Goal: Check status: Check status

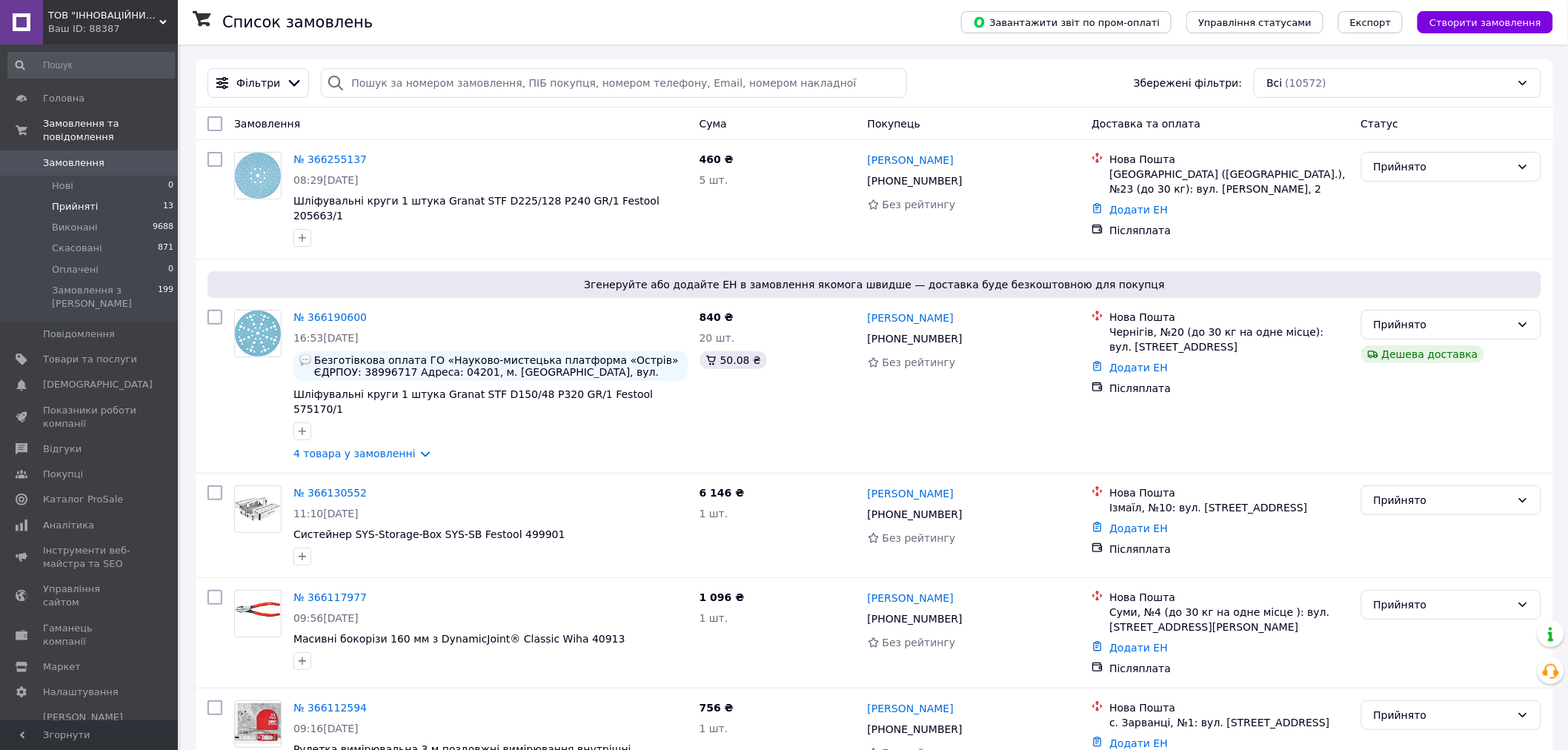
click at [91, 200] on span "Прийняті" at bounding box center [75, 206] width 46 height 13
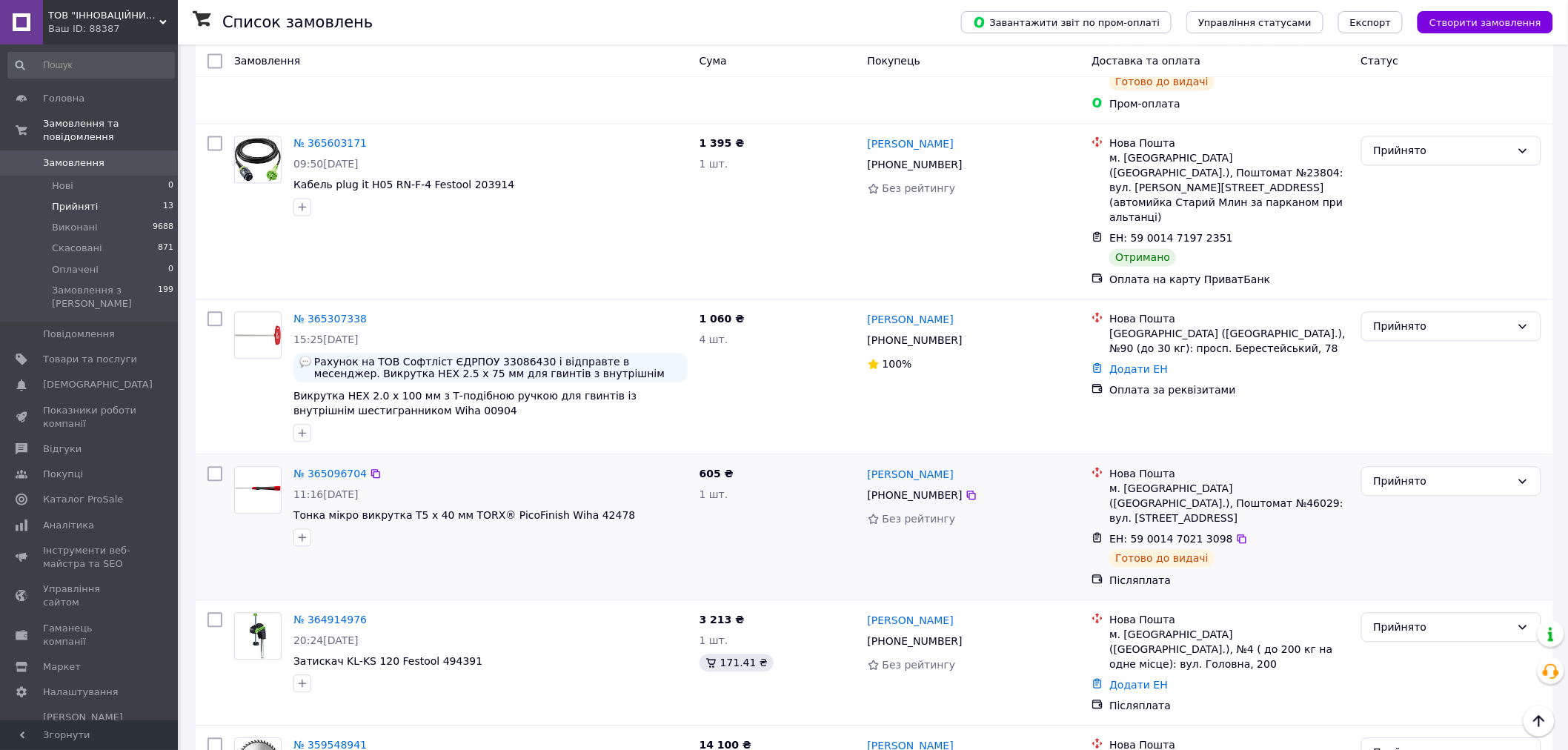
scroll to position [950, 0]
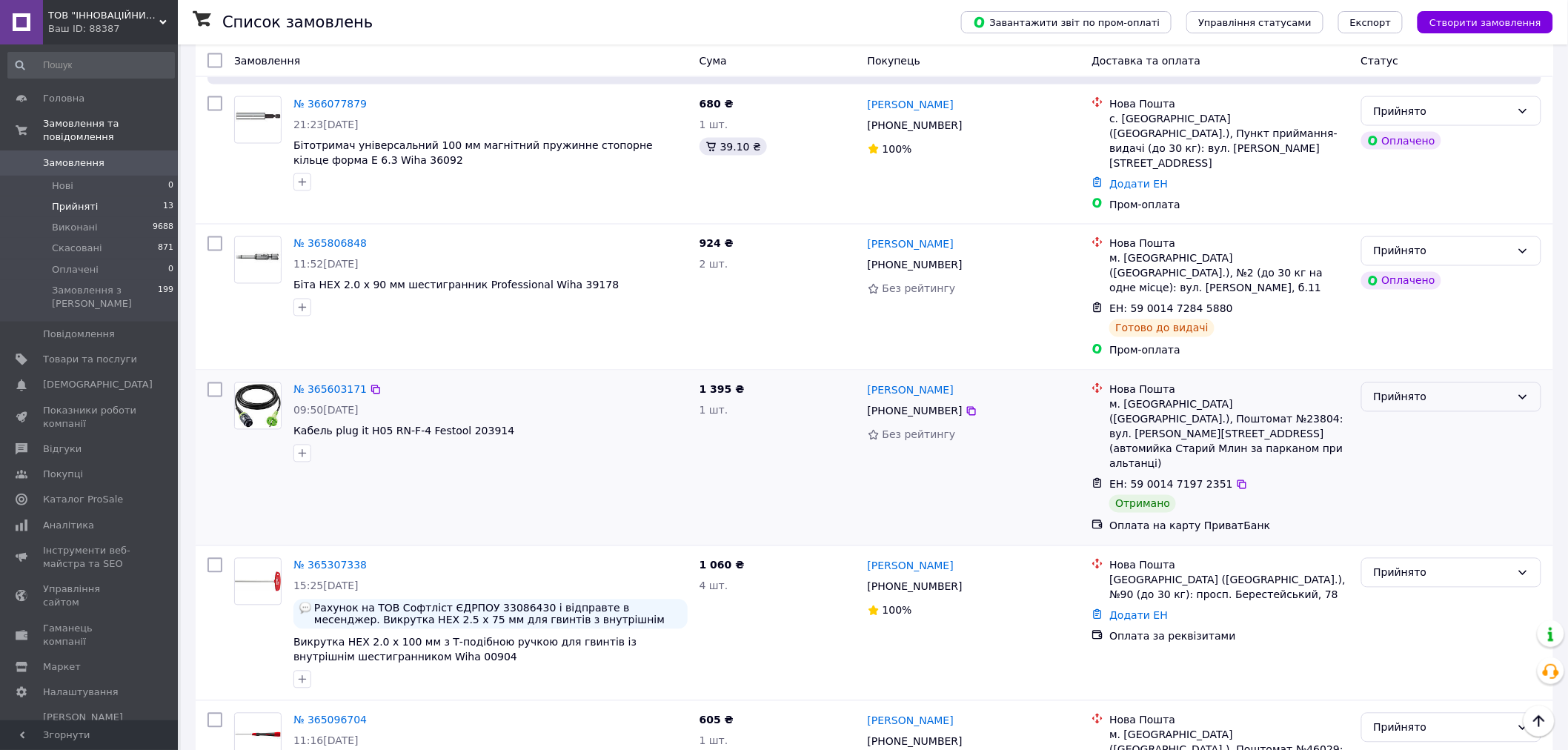
click at [1389, 389] on div "Прийнято" at bounding box center [1442, 397] width 137 height 16
click at [1383, 353] on li "Виконано" at bounding box center [1452, 358] width 179 height 27
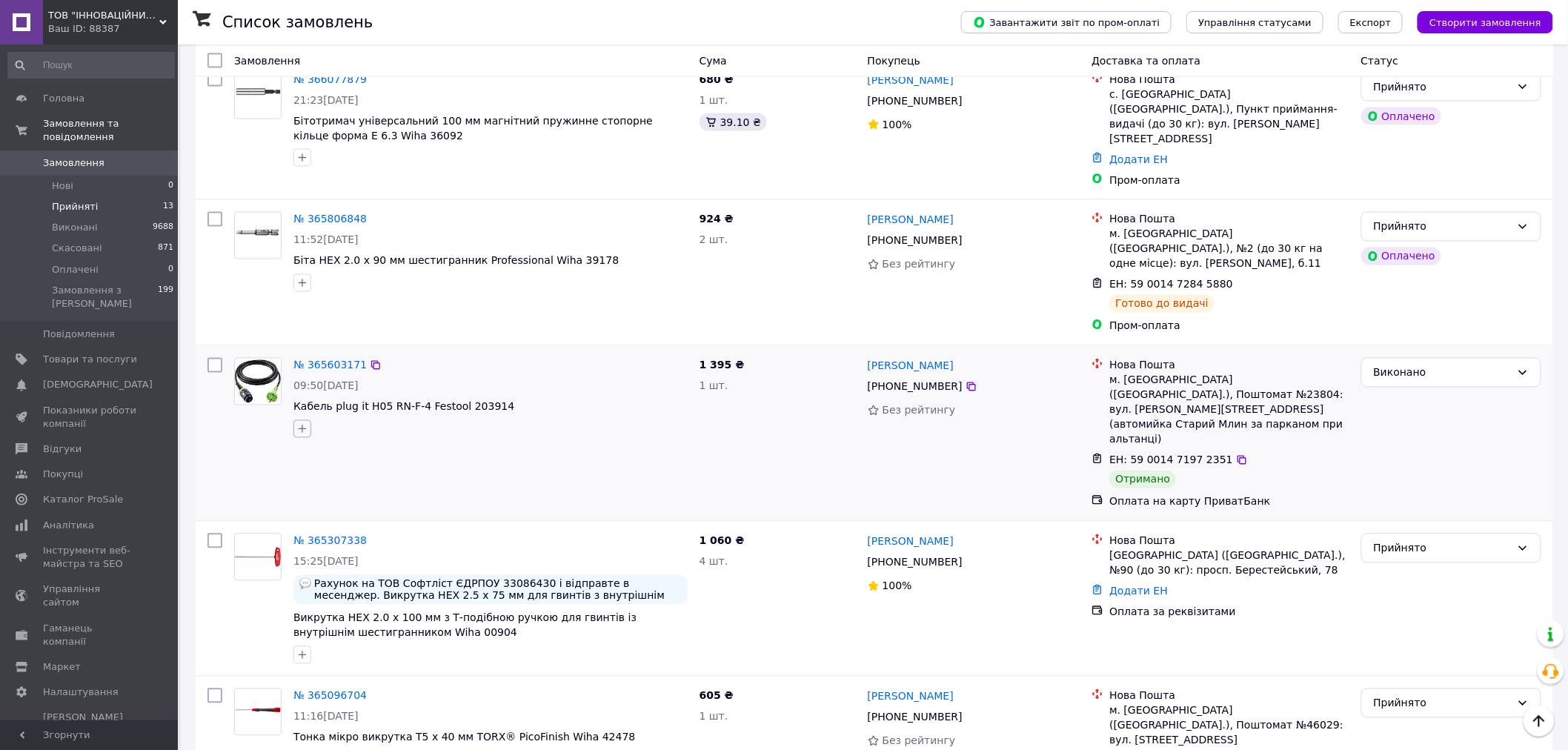
scroll to position [988, 0]
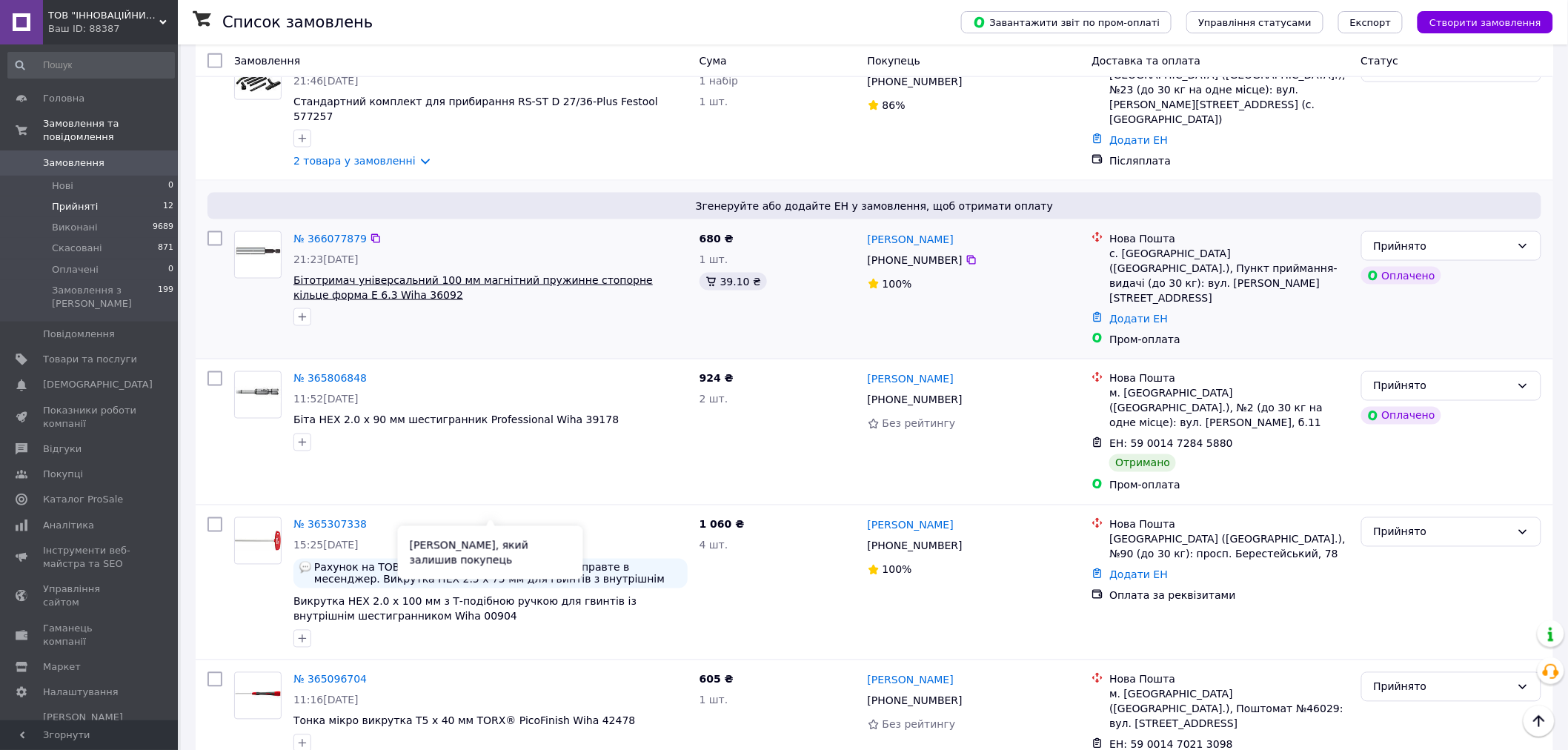
scroll to position [824, 0]
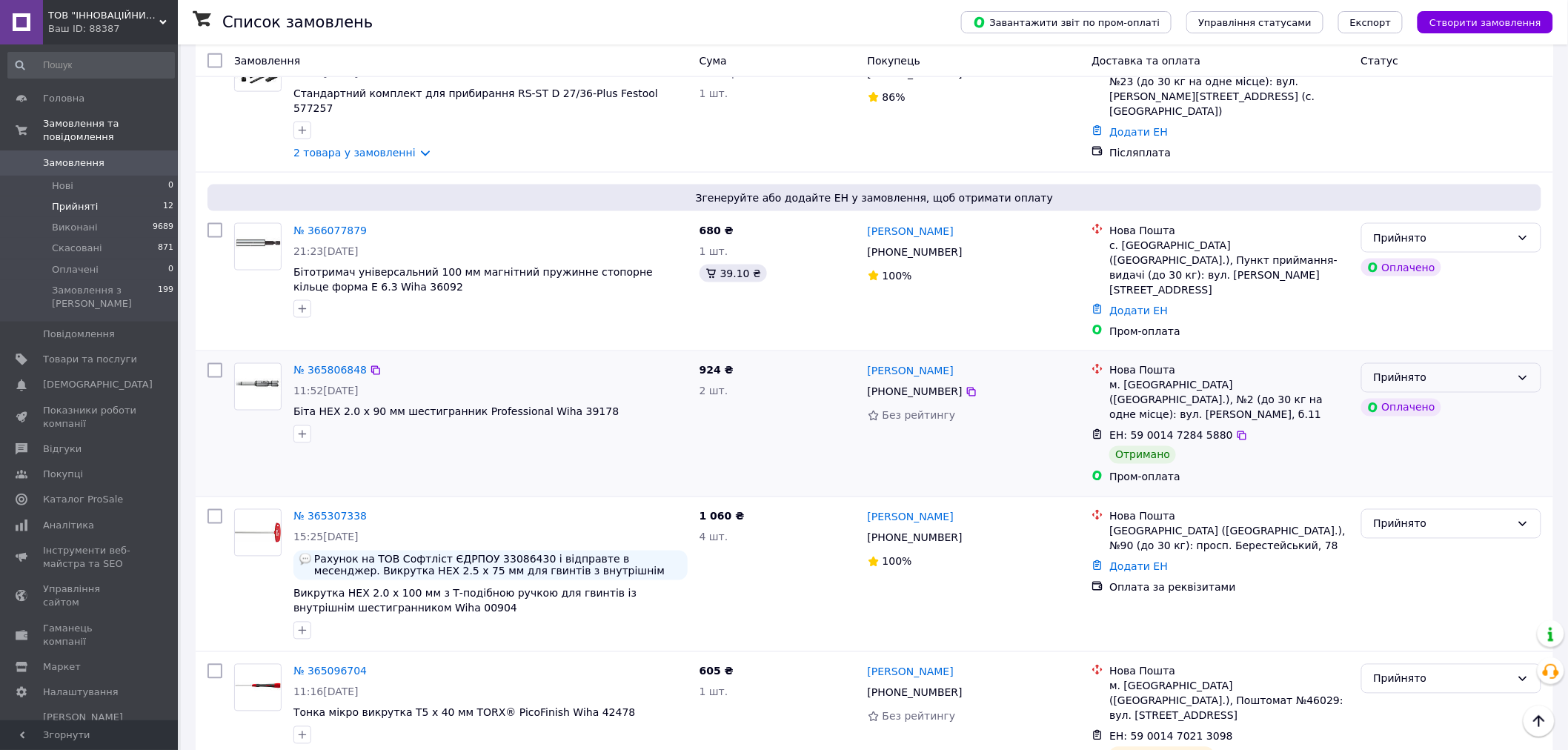
click at [1470, 370] on div "Прийнято" at bounding box center [1442, 378] width 137 height 16
click at [1388, 354] on li "Виконано" at bounding box center [1452, 354] width 179 height 27
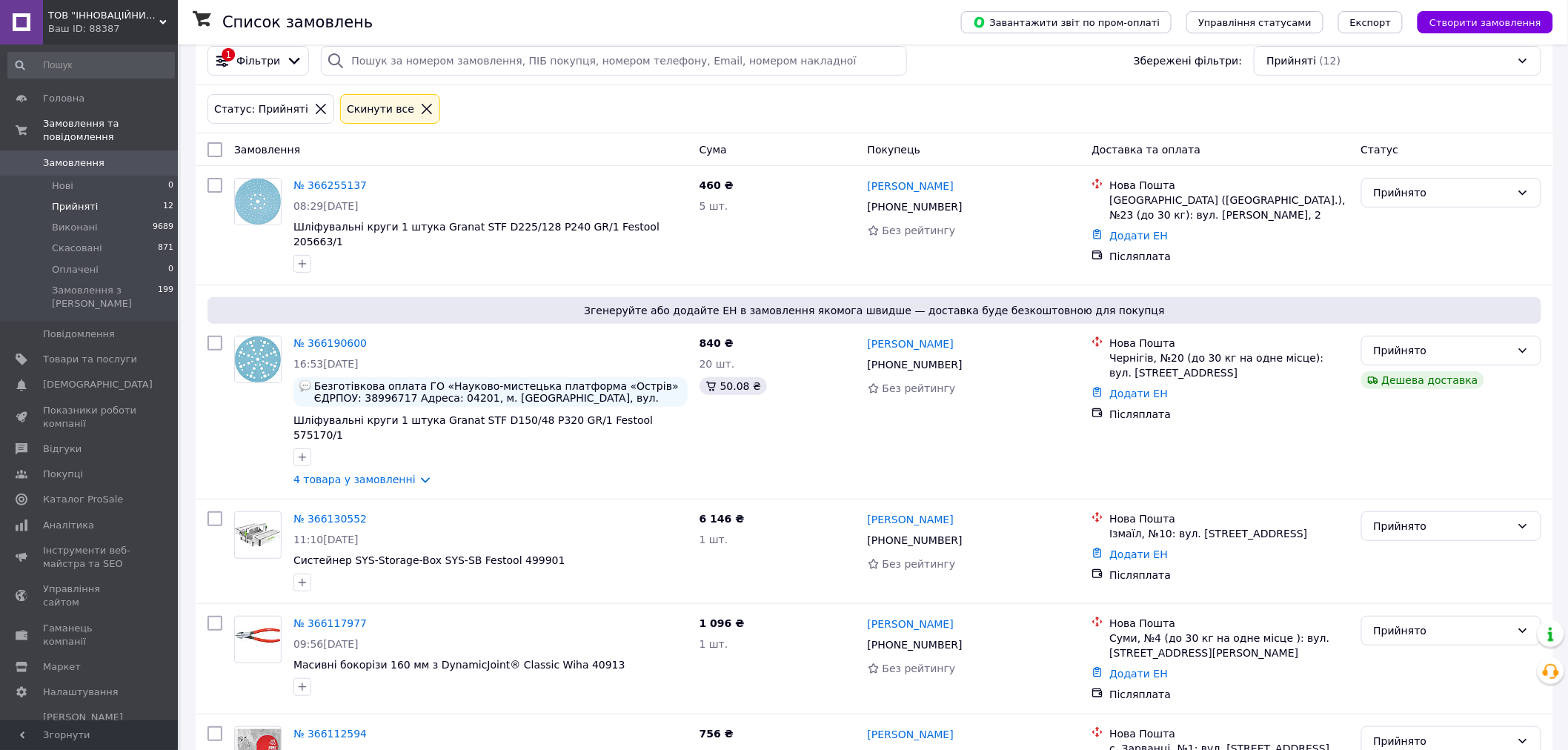
scroll to position [0, 0]
